Goal: Task Accomplishment & Management: Manage account settings

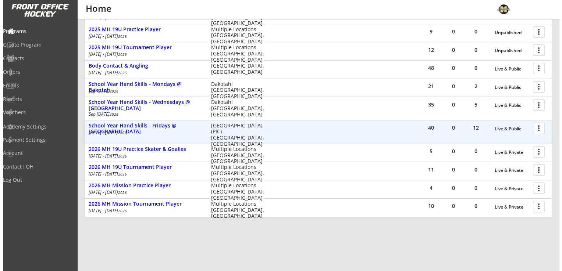
scroll to position [74, 0]
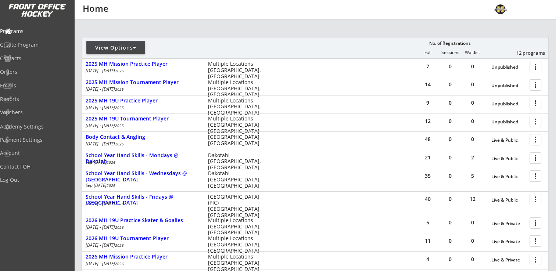
click at [133, 47] on div "View Options" at bounding box center [115, 47] width 59 height 7
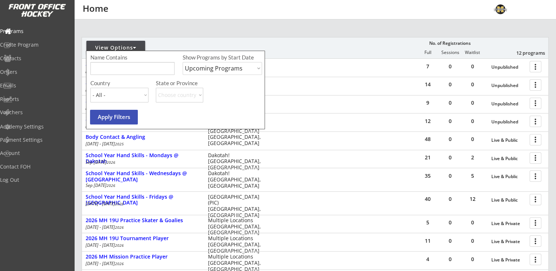
click at [206, 71] on select "Upcoming Programs Past Programs Specific Date Range" at bounding box center [222, 68] width 79 height 13
select select ""Past Programs""
click at [183, 62] on select "Upcoming Programs Past Programs Specific Date Range" at bounding box center [222, 68] width 79 height 13
click at [115, 118] on button "Apply Filters" at bounding box center [114, 117] width 48 height 15
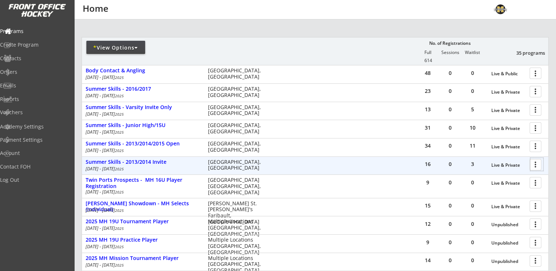
click at [537, 165] on div at bounding box center [537, 164] width 13 height 13
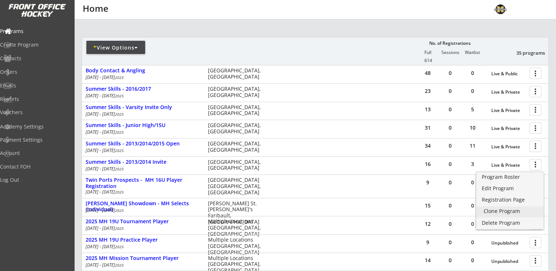
click at [502, 211] on div "Clone Program" at bounding box center [510, 211] width 53 height 5
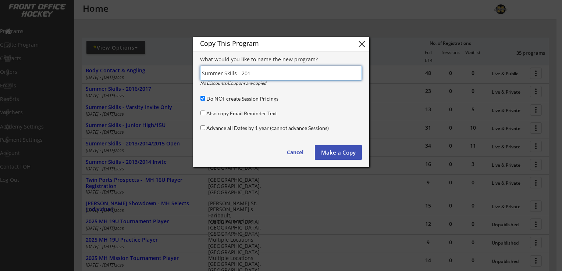
type input "Summer Skills - 201"
click at [204, 97] on input "Do NOT create Session Pricings" at bounding box center [202, 98] width 5 height 5
checkbox input "false"
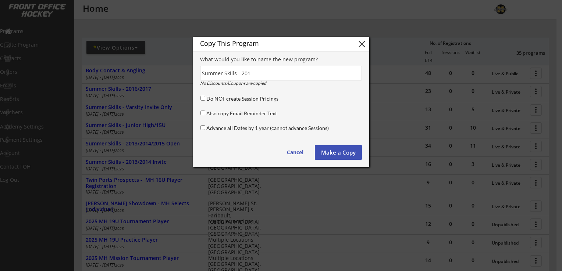
click at [259, 72] on input "input" at bounding box center [281, 73] width 162 height 15
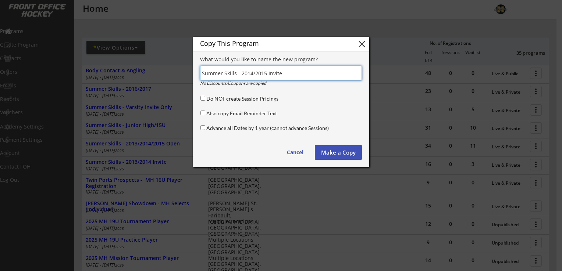
type input "Summer Skills - 2014/2015 Invite"
click at [202, 128] on input "Advance all Dates by 1 year (cannot advance Sessions)" at bounding box center [202, 127] width 5 height 5
checkbox input "true"
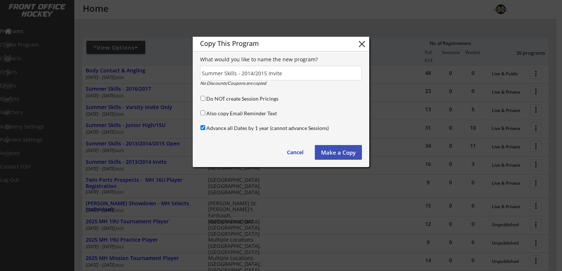
click at [337, 152] on button "Make a Copy" at bounding box center [338, 152] width 47 height 15
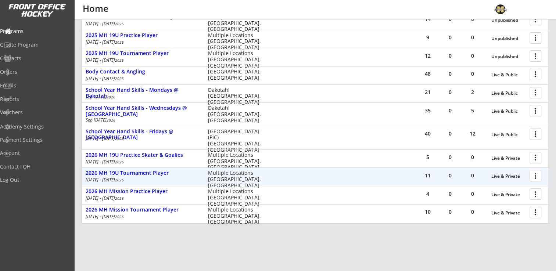
scroll to position [176, 0]
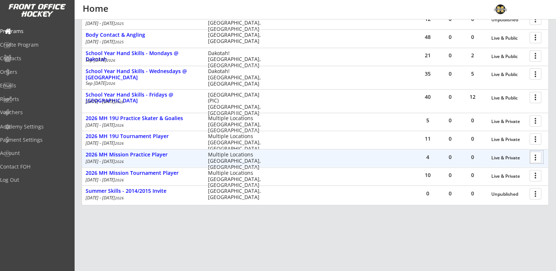
click at [536, 157] on div at bounding box center [537, 157] width 13 height 13
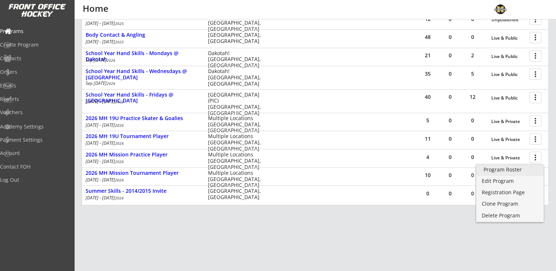
click at [519, 170] on div "Program Roster" at bounding box center [510, 169] width 53 height 5
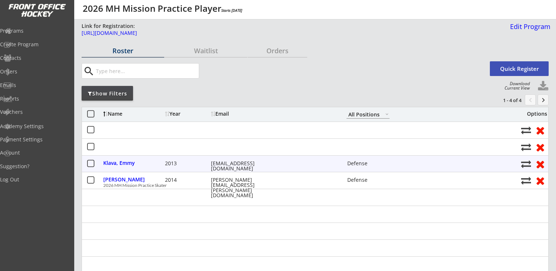
select select ""All Positions""
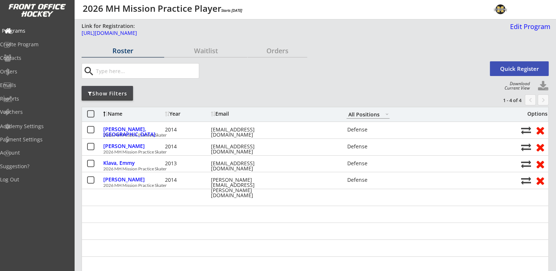
click at [24, 28] on div "Programs" at bounding box center [35, 30] width 66 height 5
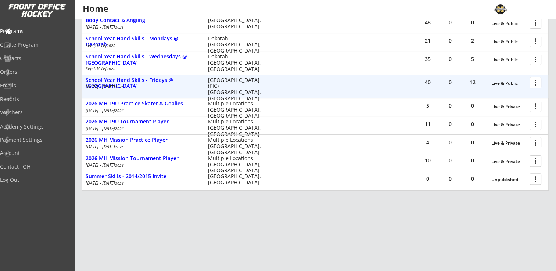
scroll to position [194, 0]
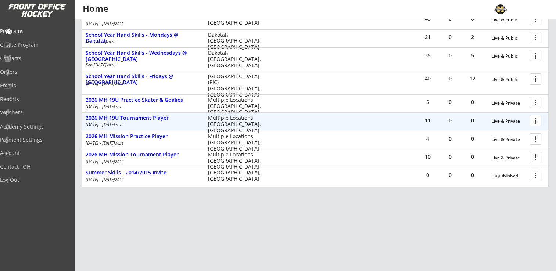
click at [533, 121] on div at bounding box center [537, 120] width 13 height 13
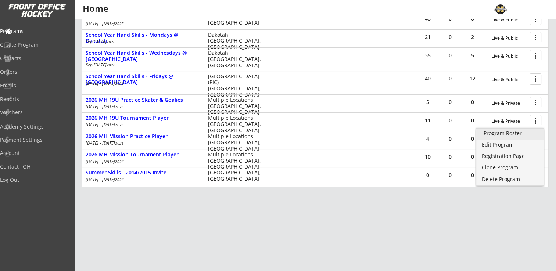
click at [511, 135] on div "Program Roster" at bounding box center [510, 133] width 53 height 5
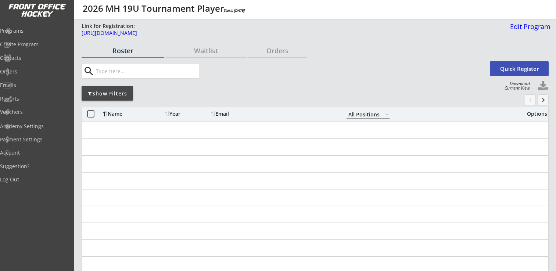
select select ""All Positions""
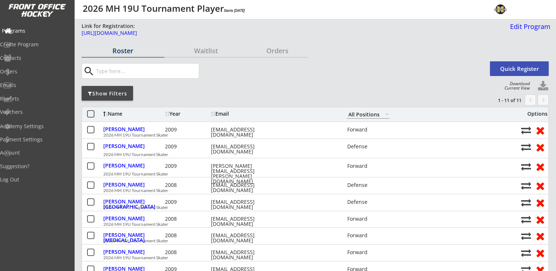
drag, startPoint x: 26, startPoint y: 32, endPoint x: 38, endPoint y: 33, distance: 11.9
click at [26, 32] on div "Programs" at bounding box center [35, 30] width 66 height 5
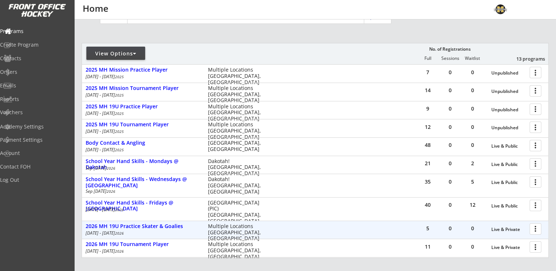
scroll to position [139, 0]
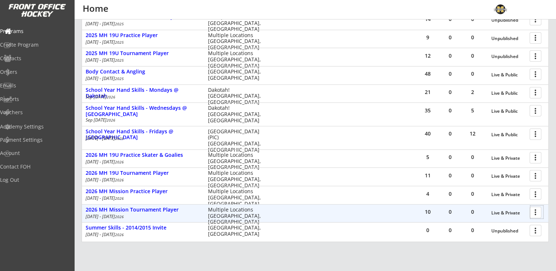
click at [536, 209] on div at bounding box center [537, 212] width 13 height 13
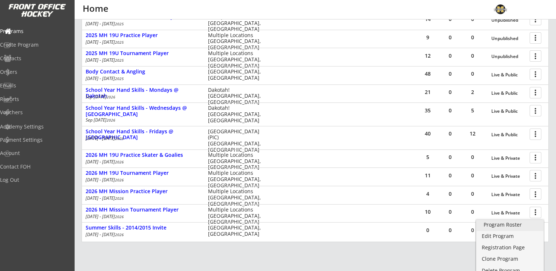
click at [502, 225] on div "Program Roster" at bounding box center [510, 224] width 53 height 5
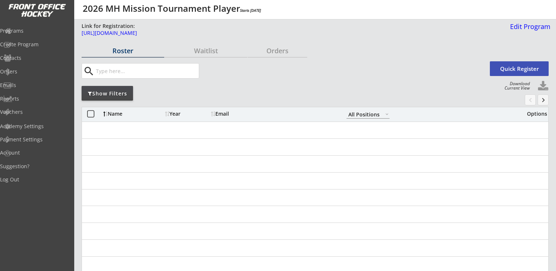
select select ""All Positions""
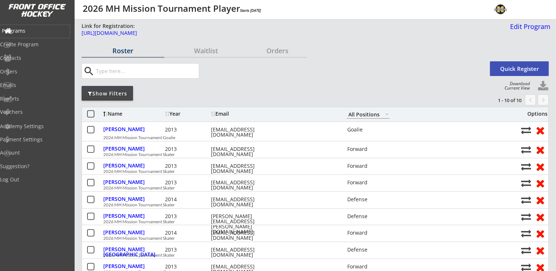
click at [37, 29] on div "Programs" at bounding box center [35, 30] width 66 height 5
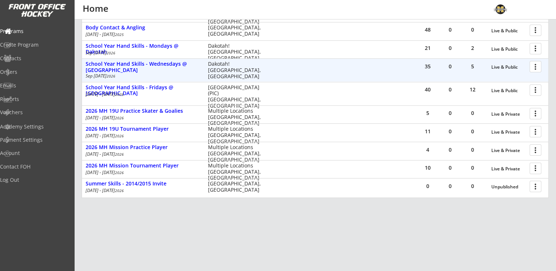
scroll to position [184, 0]
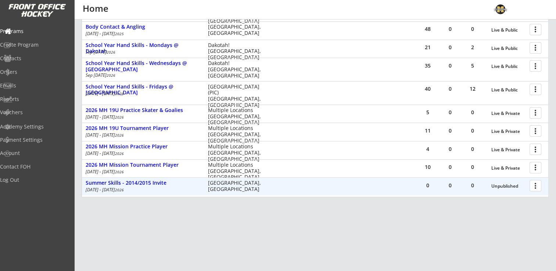
click at [535, 188] on div at bounding box center [537, 185] width 13 height 13
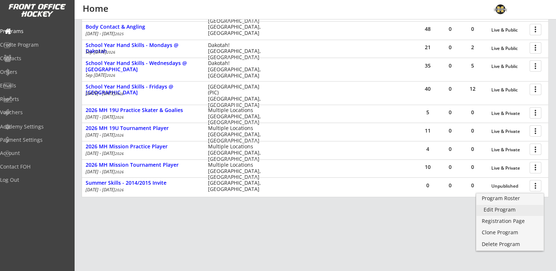
click at [509, 213] on div "Edit Program" at bounding box center [510, 209] width 53 height 5
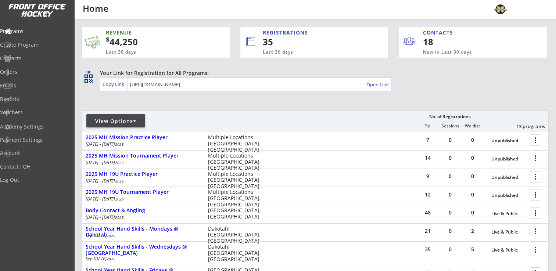
click at [133, 120] on div "View Options" at bounding box center [115, 121] width 59 height 7
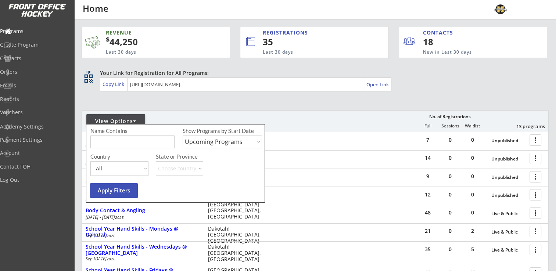
click at [213, 138] on select "Upcoming Programs Past Programs Specific Date Range" at bounding box center [222, 142] width 79 height 13
select select ""Past Programs""
click at [183, 136] on select "Upcoming Programs Past Programs Specific Date Range" at bounding box center [222, 142] width 79 height 13
click at [107, 192] on button "Apply Filters" at bounding box center [114, 190] width 48 height 15
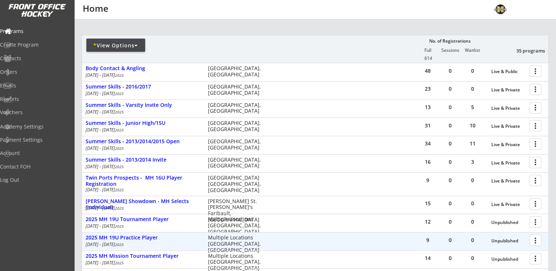
scroll to position [74, 0]
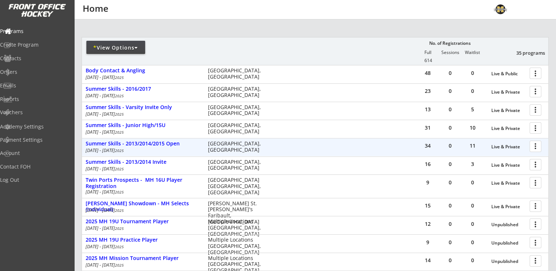
click at [536, 146] on div at bounding box center [537, 146] width 13 height 13
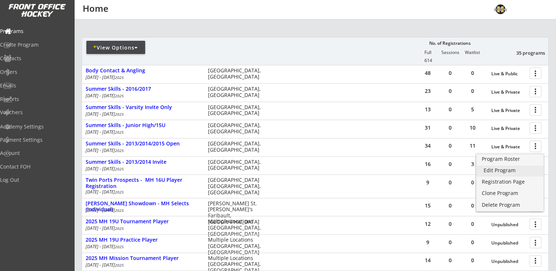
click at [499, 171] on div "Edit Program" at bounding box center [510, 170] width 53 height 5
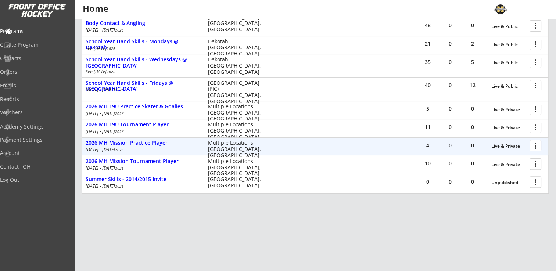
scroll to position [194, 0]
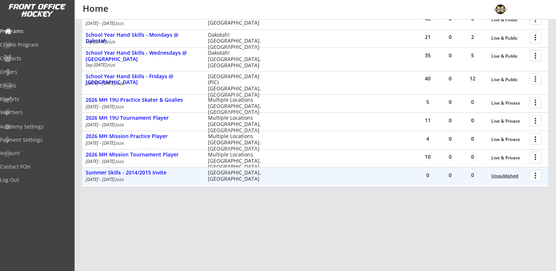
click at [506, 176] on div "Unpublished" at bounding box center [509, 176] width 35 height 5
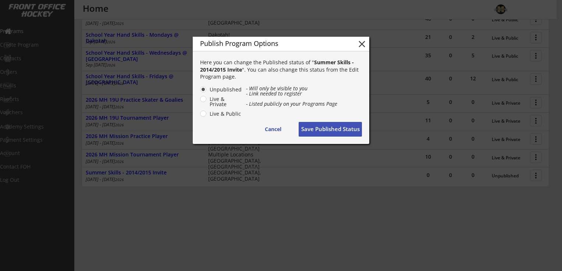
click at [207, 98] on label "Live & Private" at bounding box center [224, 102] width 35 height 10
click at [199, 92] on input "Live & Private" at bounding box center [197, 89] width 5 height 5
radio input "true"
click at [332, 128] on button "Save Published Status" at bounding box center [330, 129] width 63 height 15
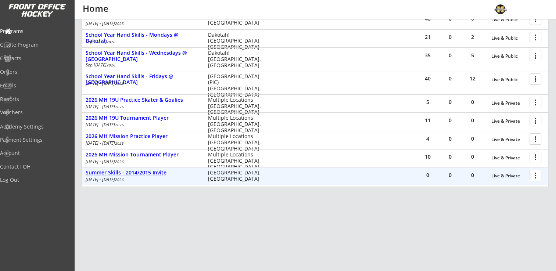
click at [154, 174] on div "Summer Skills - 2014/2015 Invite" at bounding box center [143, 173] width 115 height 6
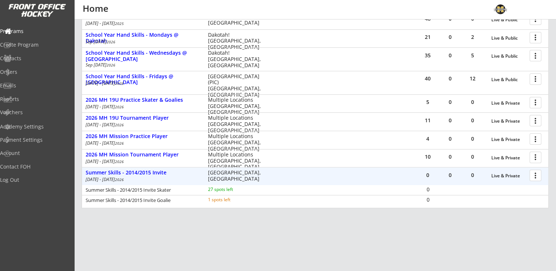
click at [536, 174] on div at bounding box center [537, 175] width 13 height 13
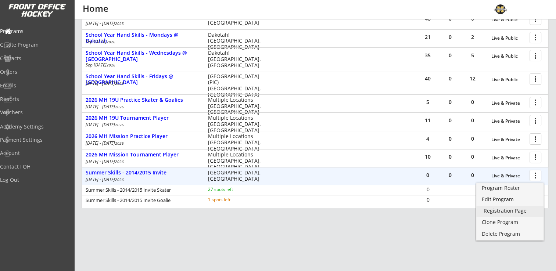
click at [509, 211] on div "Registration Page" at bounding box center [510, 210] width 53 height 5
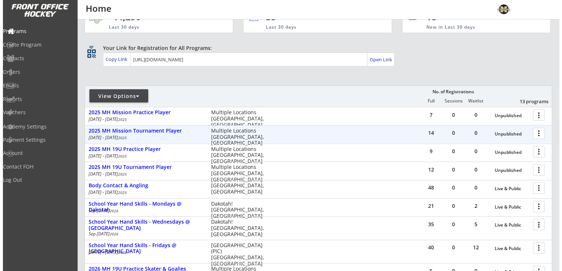
scroll to position [37, 0]
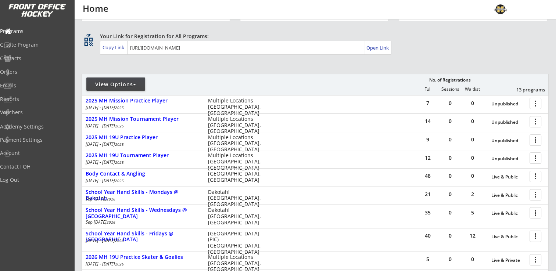
click at [130, 85] on div "View Options" at bounding box center [115, 84] width 59 height 7
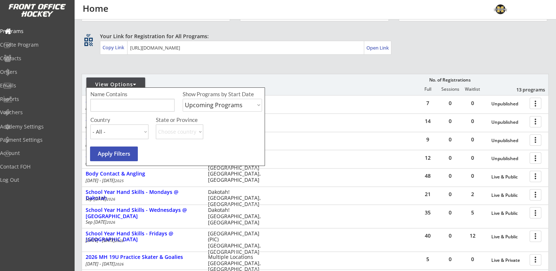
click at [208, 105] on select "Upcoming Programs Past Programs Specific Date Range" at bounding box center [222, 105] width 79 height 13
select select ""Past Programs""
click at [183, 99] on select "Upcoming Programs Past Programs Specific Date Range" at bounding box center [222, 105] width 79 height 13
click at [111, 154] on button "Apply Filters" at bounding box center [114, 154] width 48 height 15
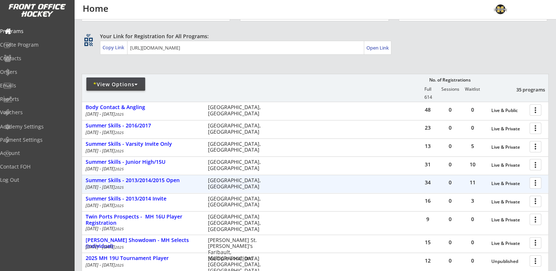
click at [534, 182] on div at bounding box center [537, 182] width 13 height 13
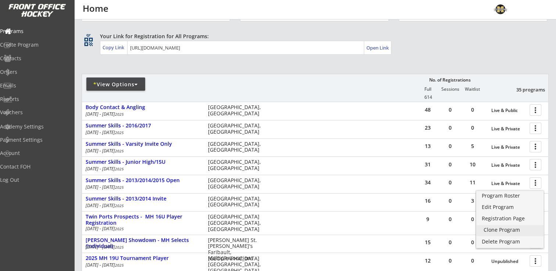
click at [509, 231] on div "Clone Program" at bounding box center [510, 230] width 53 height 5
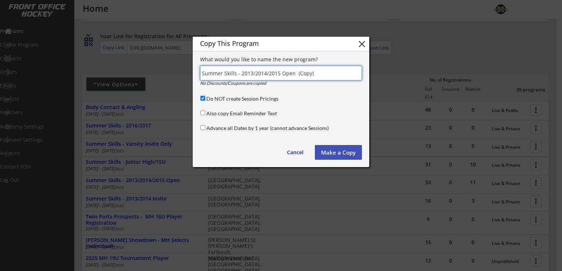
click at [203, 98] on input "Do NOT create Session Pricings" at bounding box center [202, 98] width 5 height 5
checkbox input "false"
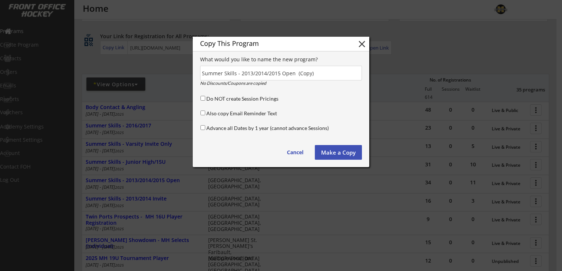
click at [277, 73] on input "input" at bounding box center [281, 73] width 162 height 15
click at [279, 72] on input "input" at bounding box center [281, 73] width 162 height 15
click at [307, 74] on input "input" at bounding box center [281, 73] width 162 height 15
click at [315, 73] on input "input" at bounding box center [281, 73] width 162 height 15
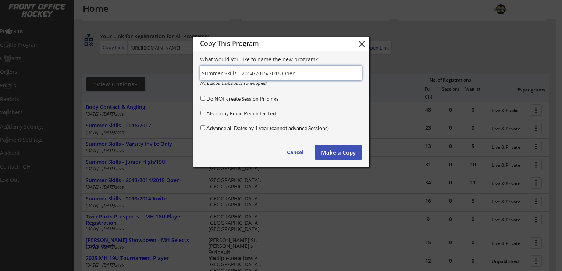
type input "Summer Skills - 2014/2015/2016 Open"
click at [203, 128] on input "Advance all Dates by 1 year (cannot advance Sessions)" at bounding box center [202, 127] width 5 height 5
checkbox input "true"
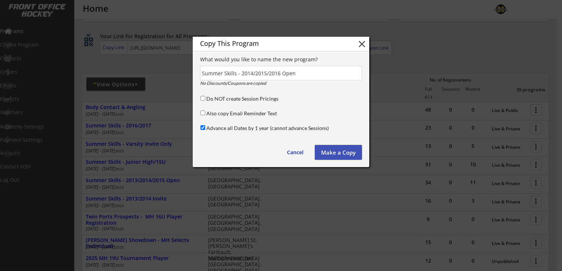
click at [339, 154] on button "Make a Copy" at bounding box center [338, 152] width 47 height 15
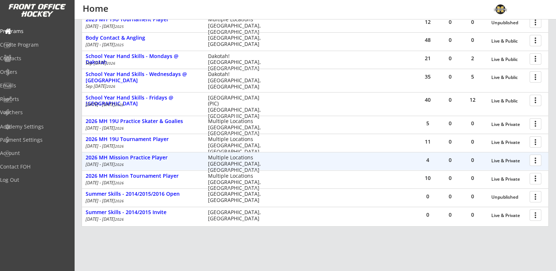
scroll to position [213, 0]
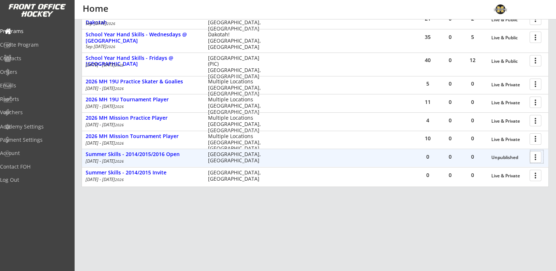
click at [535, 160] on div at bounding box center [537, 156] width 13 height 13
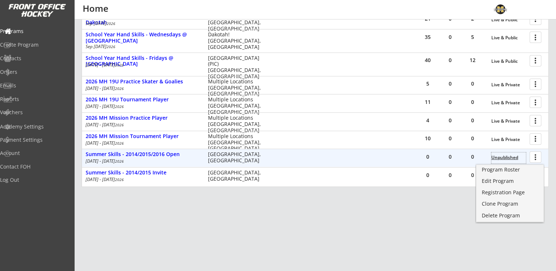
click at [506, 156] on div "Unpublished" at bounding box center [509, 157] width 35 height 5
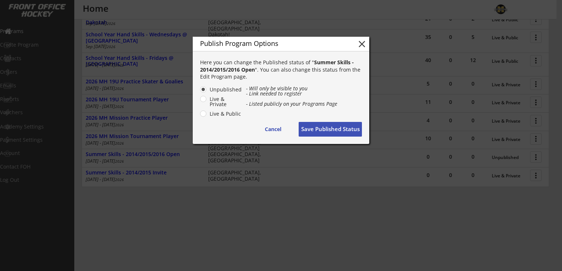
click at [207, 100] on label "Live & Private" at bounding box center [224, 102] width 35 height 10
click at [199, 92] on input "Live & Private" at bounding box center [197, 89] width 5 height 5
radio input "true"
click at [333, 129] on button "Save Published Status" at bounding box center [330, 129] width 63 height 15
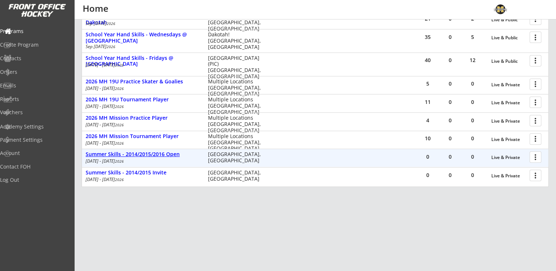
click at [175, 157] on div "Summer Skills - 2014/2015/2016 Open" at bounding box center [143, 154] width 115 height 6
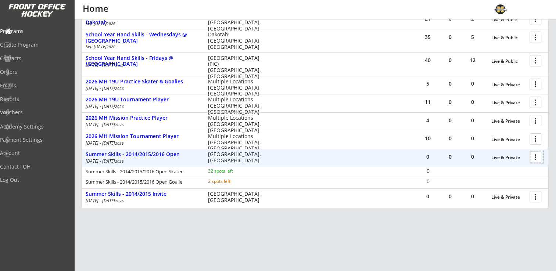
click at [534, 156] on div at bounding box center [537, 156] width 13 height 13
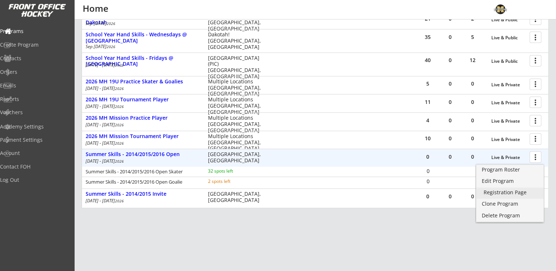
click at [510, 192] on div "Registration Page" at bounding box center [510, 192] width 53 height 5
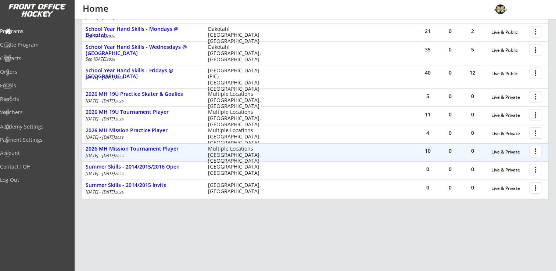
scroll to position [213, 0]
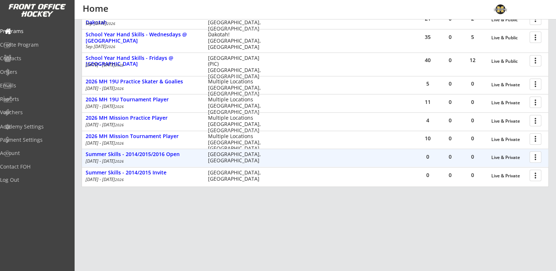
click at [535, 158] on div at bounding box center [537, 156] width 13 height 13
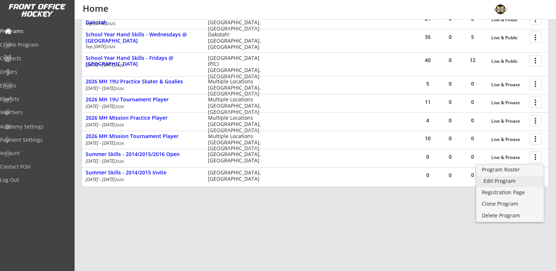
click at [509, 181] on div "Edit Program" at bounding box center [510, 181] width 53 height 5
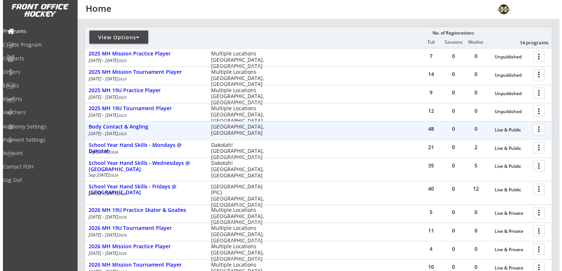
scroll to position [37, 0]
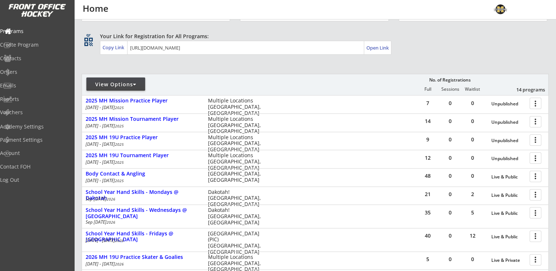
click at [134, 86] on div at bounding box center [134, 84] width 3 height 5
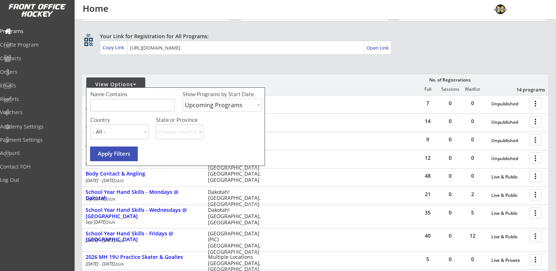
click at [218, 104] on select "Upcoming Programs Past Programs Specific Date Range" at bounding box center [222, 105] width 79 height 13
select select ""Past Programs""
click at [183, 99] on select "Upcoming Programs Past Programs Specific Date Range" at bounding box center [222, 105] width 79 height 13
click at [111, 153] on button "Apply Filters" at bounding box center [114, 154] width 48 height 15
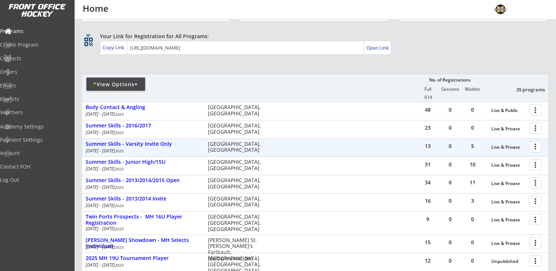
click at [540, 148] on div at bounding box center [537, 146] width 13 height 13
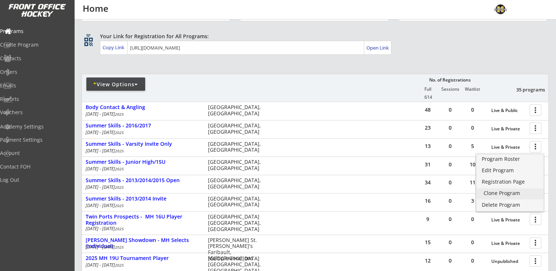
click at [510, 192] on div "Clone Program" at bounding box center [510, 193] width 53 height 5
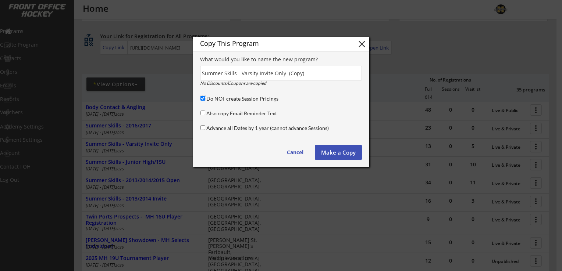
click at [204, 99] on input "Do NOT create Session Pricings" at bounding box center [202, 98] width 5 height 5
checkbox input "false"
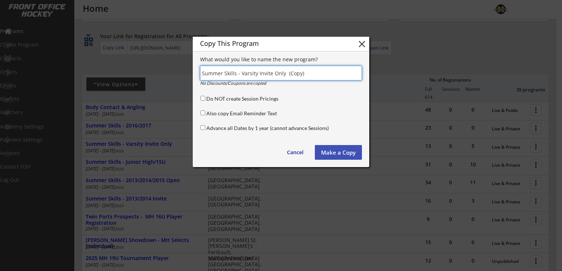
drag, startPoint x: 303, startPoint y: 73, endPoint x: 284, endPoint y: 74, distance: 19.2
click at [284, 74] on input "input" at bounding box center [281, 73] width 162 height 15
type input "Summer Skills - Varsity Invite"
click at [202, 127] on input "Advance all Dates by 1 year (cannot advance Sessions)" at bounding box center [202, 127] width 5 height 5
checkbox input "true"
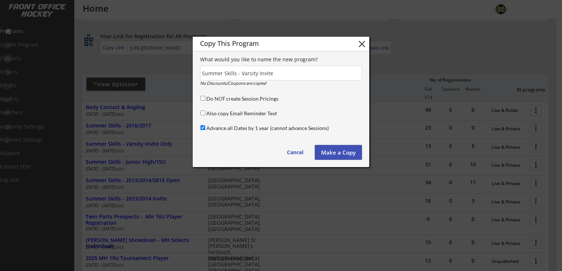
click at [339, 151] on button "Make a Copy" at bounding box center [338, 152] width 47 height 15
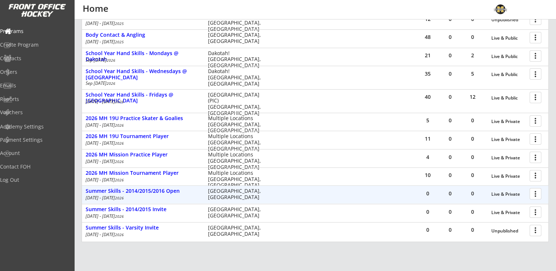
scroll to position [231, 0]
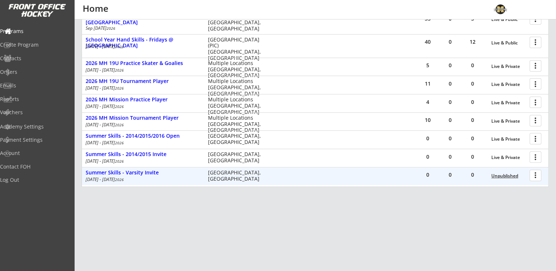
click at [507, 176] on div "Unpublished" at bounding box center [509, 176] width 35 height 5
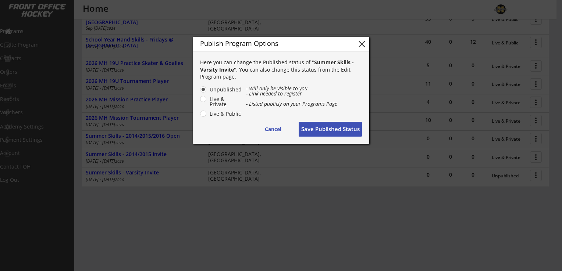
click at [207, 98] on label "Live & Private" at bounding box center [224, 102] width 35 height 10
click at [199, 92] on input "Live & Private" at bounding box center [197, 89] width 5 height 5
radio input "true"
click at [335, 130] on button "Save Published Status" at bounding box center [330, 129] width 63 height 15
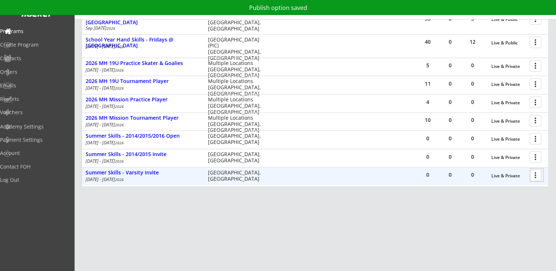
click at [535, 176] on div at bounding box center [537, 175] width 13 height 13
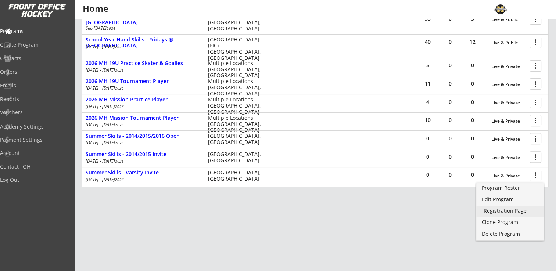
click at [506, 211] on div "Registration Page" at bounding box center [510, 210] width 53 height 5
click at [503, 201] on div "Edit Program" at bounding box center [510, 199] width 53 height 5
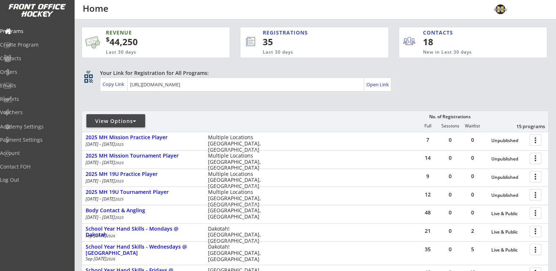
click at [140, 123] on div "View Options" at bounding box center [115, 121] width 59 height 7
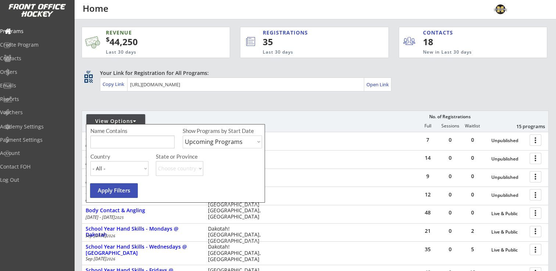
click at [219, 144] on select "Upcoming Programs Past Programs Specific Date Range" at bounding box center [222, 142] width 79 height 13
select select ""Past Programs""
click at [183, 136] on select "Upcoming Programs Past Programs Specific Date Range" at bounding box center [222, 142] width 79 height 13
click at [108, 192] on button "Apply Filters" at bounding box center [114, 190] width 48 height 15
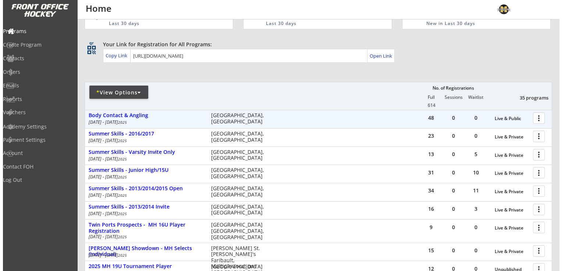
scroll to position [74, 0]
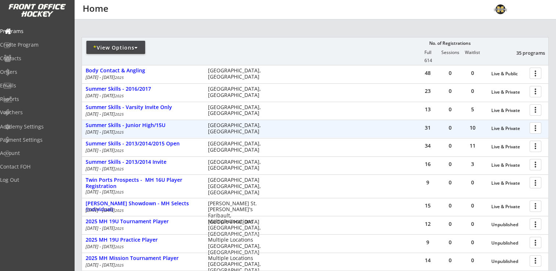
click at [536, 129] on div at bounding box center [537, 127] width 13 height 13
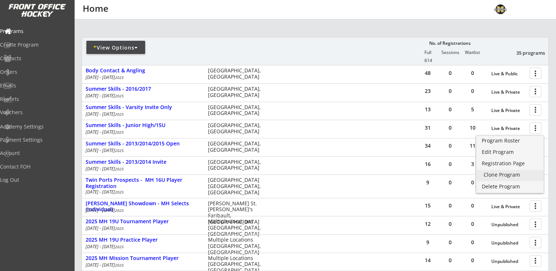
click at [503, 174] on div "Clone Program" at bounding box center [510, 174] width 53 height 5
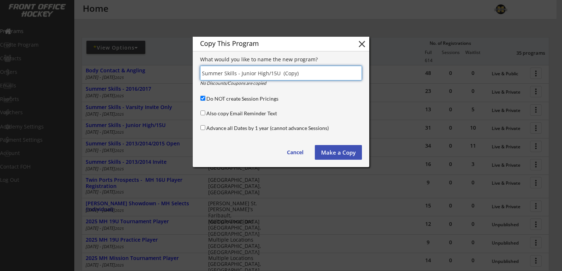
click at [203, 99] on input "Do NOT create Session Pricings" at bounding box center [202, 98] width 5 height 5
checkbox input "false"
click at [313, 74] on input "input" at bounding box center [281, 73] width 162 height 15
type input "Summer Skills - Junior High/15U"
click at [204, 127] on input "Advance all Dates by 1 year (cannot advance Sessions)" at bounding box center [202, 127] width 5 height 5
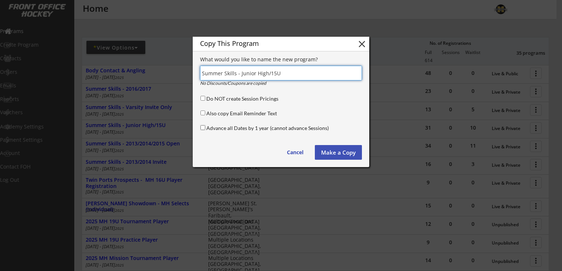
checkbox input "true"
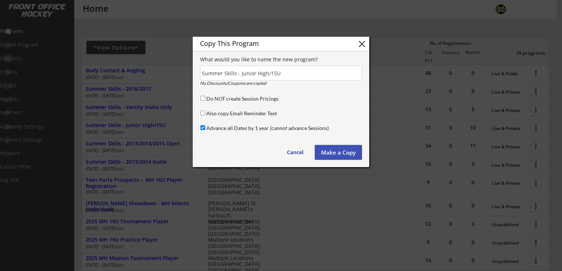
click at [342, 152] on button "Make a Copy" at bounding box center [338, 152] width 47 height 15
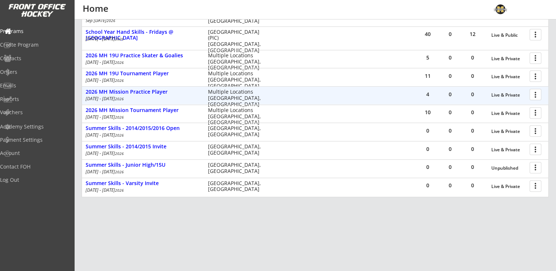
scroll to position [249, 0]
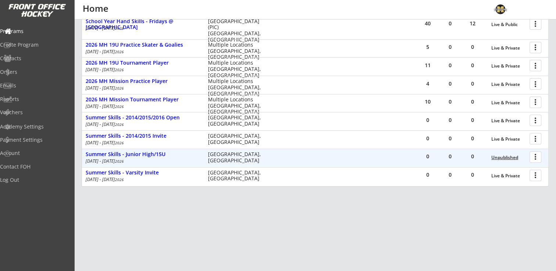
click at [512, 160] on div "Unpublished" at bounding box center [509, 157] width 35 height 5
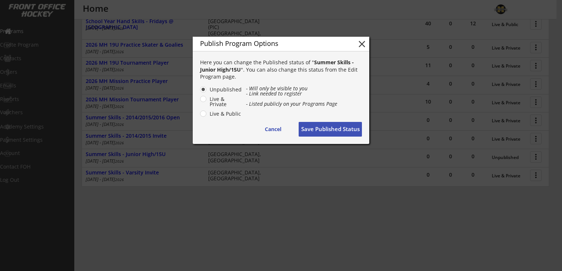
click at [207, 100] on label "Live & Private" at bounding box center [224, 102] width 35 height 10
click at [199, 92] on input "Live & Private" at bounding box center [197, 89] width 5 height 5
radio input "true"
click at [311, 129] on button "Save Published Status" at bounding box center [330, 129] width 63 height 15
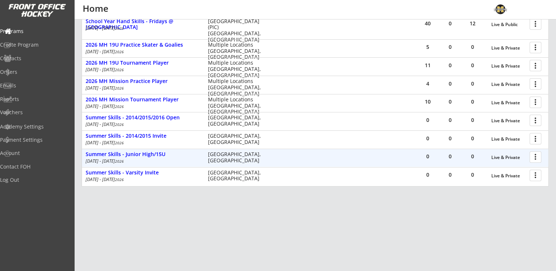
click at [535, 160] on div at bounding box center [537, 156] width 13 height 13
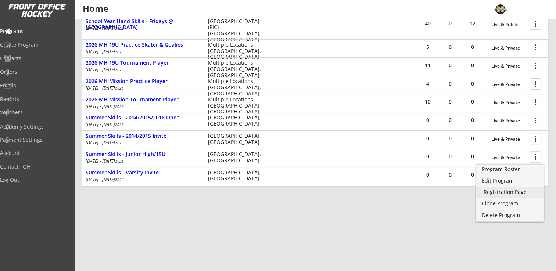
click at [506, 195] on div "Registration Page" at bounding box center [510, 192] width 53 height 5
click at [461, 252] on div "REVENUE $ 44,250 Last 30 days REGISTRATIONS 35 Last 30 days CONTACTS 18 New in …" at bounding box center [315, 16] width 467 height 493
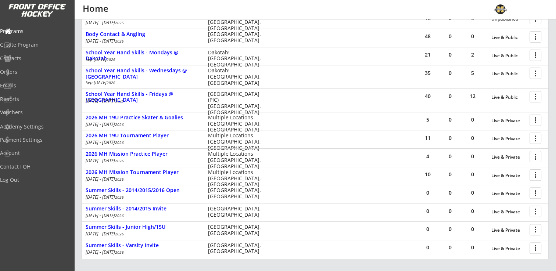
scroll to position [176, 0]
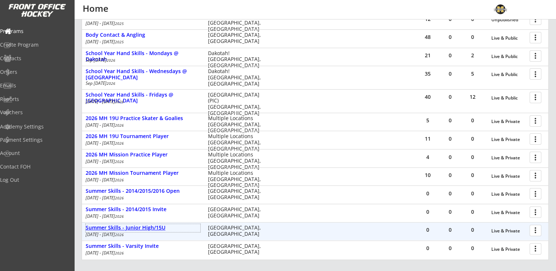
click at [160, 229] on div "Summer Skills - Junior High/15U" at bounding box center [143, 228] width 115 height 6
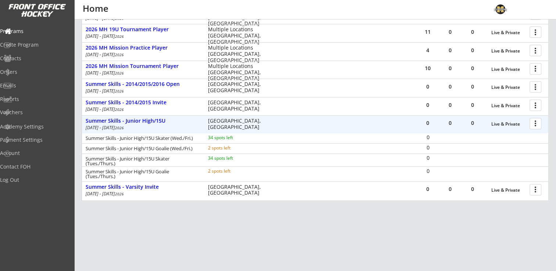
scroll to position [286, 0]
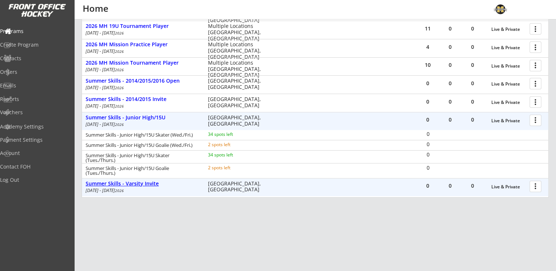
click at [143, 183] on div "Summer Skills - Varsity Invite" at bounding box center [143, 184] width 115 height 6
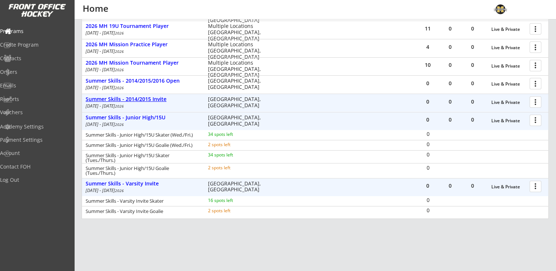
click at [153, 97] on div "Summer Skills - 2014/2015 Invite" at bounding box center [143, 99] width 115 height 6
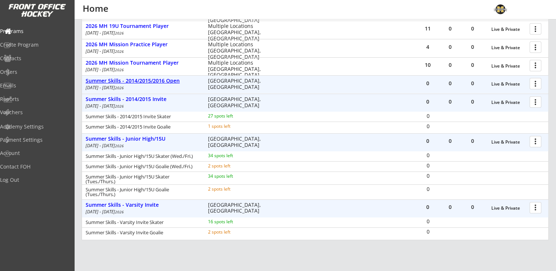
click at [154, 81] on div "Summer Skills - 2014/2015/2016 Open" at bounding box center [143, 81] width 115 height 6
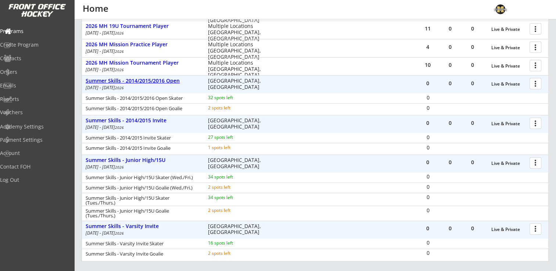
click at [154, 81] on div "Summer Skills - 2014/2015/2016 Open" at bounding box center [143, 81] width 115 height 6
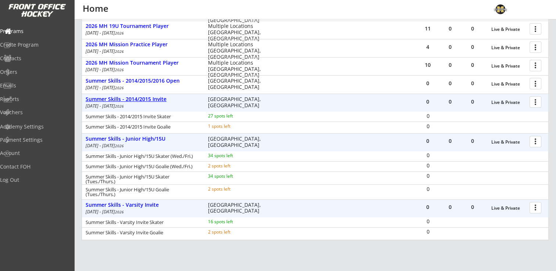
click at [129, 99] on div "Summer Skills - 2014/2015 Invite" at bounding box center [143, 99] width 115 height 6
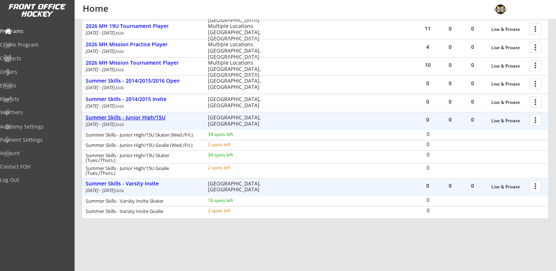
click at [130, 117] on div "Summer Skills - Junior High/15U" at bounding box center [143, 118] width 115 height 6
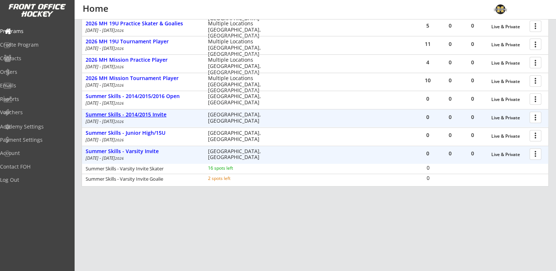
scroll to position [271, 0]
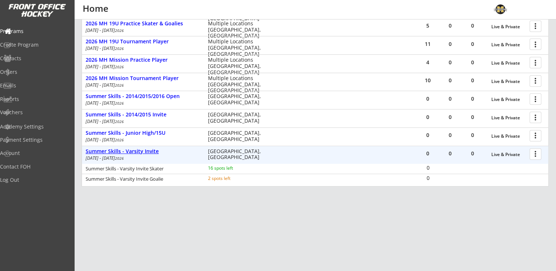
click at [156, 151] on div "Summer Skills - Varsity Invite" at bounding box center [143, 152] width 115 height 6
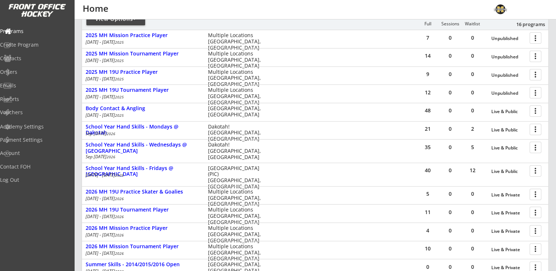
scroll to position [0, 0]
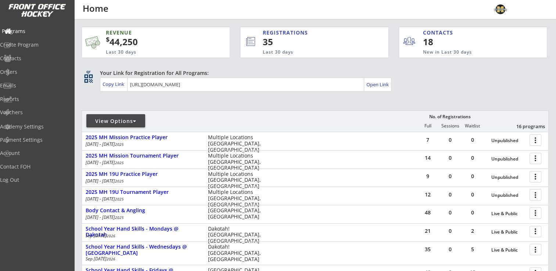
click at [28, 33] on div "Programs" at bounding box center [35, 31] width 66 height 5
click at [132, 124] on div "View Options" at bounding box center [115, 121] width 59 height 7
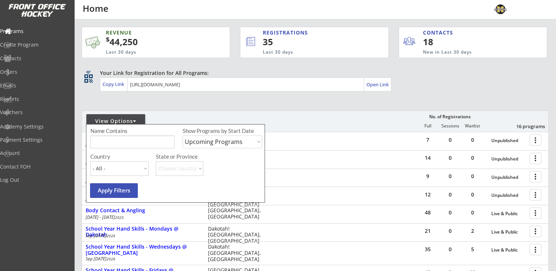
click at [219, 143] on select "Upcoming Programs Past Programs Specific Date Range" at bounding box center [222, 142] width 79 height 13
select select ""Past Programs""
click at [183, 136] on select "Upcoming Programs Past Programs Specific Date Range" at bounding box center [222, 142] width 79 height 13
click at [118, 189] on button "Apply Filters" at bounding box center [114, 190] width 48 height 15
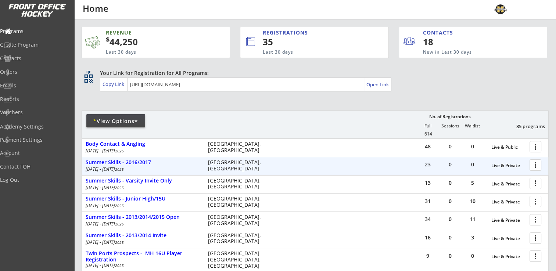
click at [537, 164] on div at bounding box center [537, 164] width 13 height 13
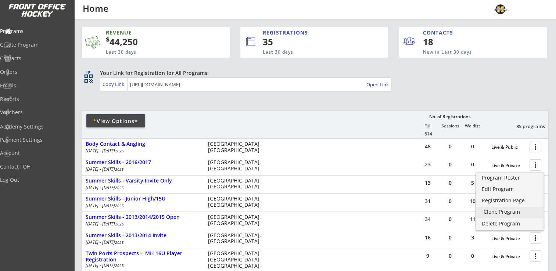
click at [495, 211] on div "Clone Program" at bounding box center [510, 212] width 53 height 5
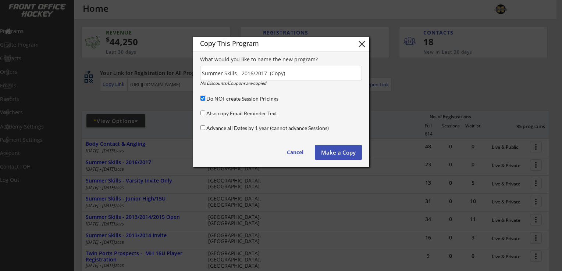
click at [204, 99] on input "Do NOT create Session Pricings" at bounding box center [202, 98] width 5 height 5
checkbox input "false"
click at [300, 73] on input "input" at bounding box center [281, 73] width 162 height 15
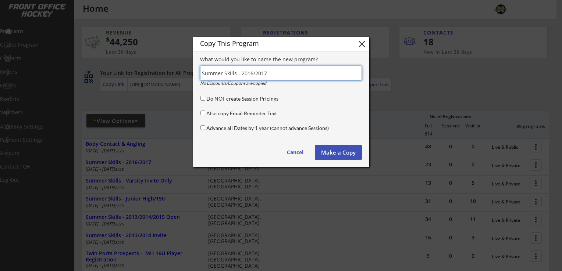
type input "Summer Skills - 2016/2017"
click at [202, 126] on input "Advance all Dates by 1 year (cannot advance Sessions)" at bounding box center [202, 127] width 5 height 5
checkbox input "true"
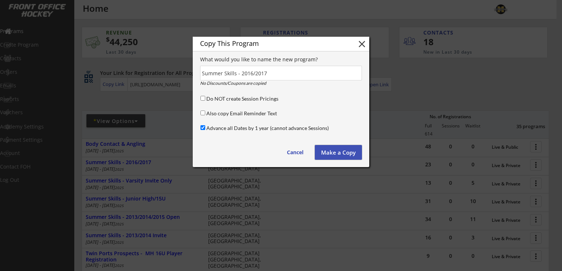
click at [346, 152] on button "Make a Copy" at bounding box center [338, 152] width 47 height 15
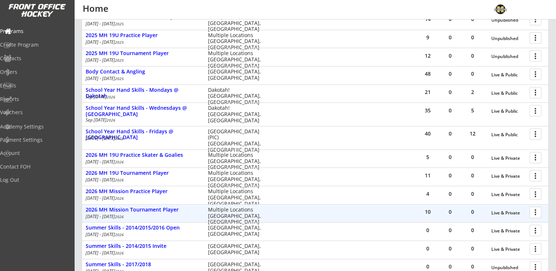
scroll to position [231, 0]
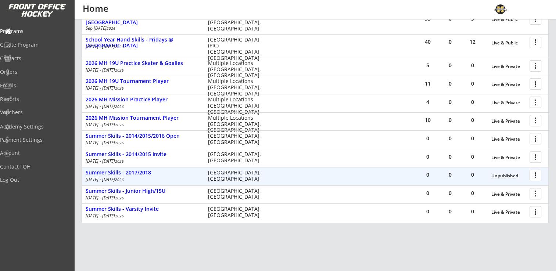
click at [502, 175] on div "Unpublished" at bounding box center [509, 176] width 35 height 5
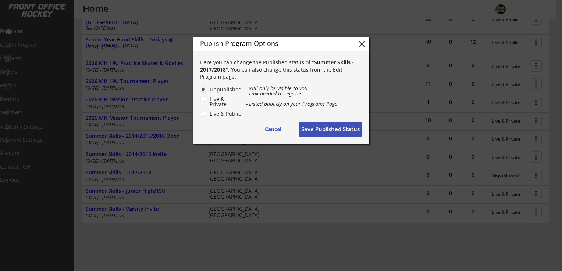
click at [207, 98] on label "Live & Private" at bounding box center [224, 102] width 35 height 10
click at [199, 92] on input "Live & Private" at bounding box center [197, 89] width 5 height 5
radio input "true"
click at [320, 126] on button "Save Published Status" at bounding box center [330, 129] width 63 height 15
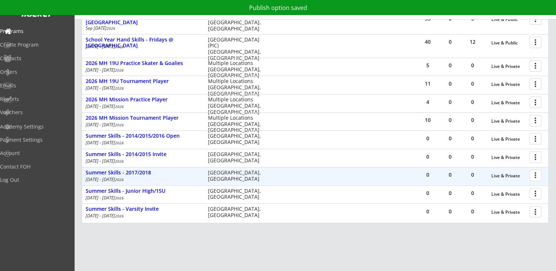
click at [538, 174] on div at bounding box center [537, 175] width 13 height 13
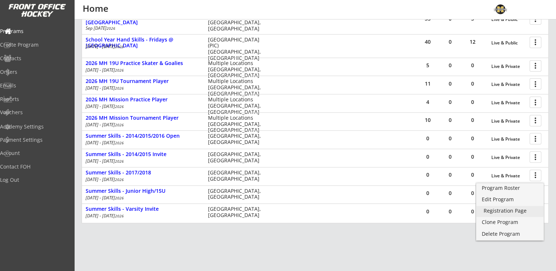
click at [503, 210] on div "Registration Page" at bounding box center [510, 210] width 53 height 5
